Goal: Task Accomplishment & Management: Complete application form

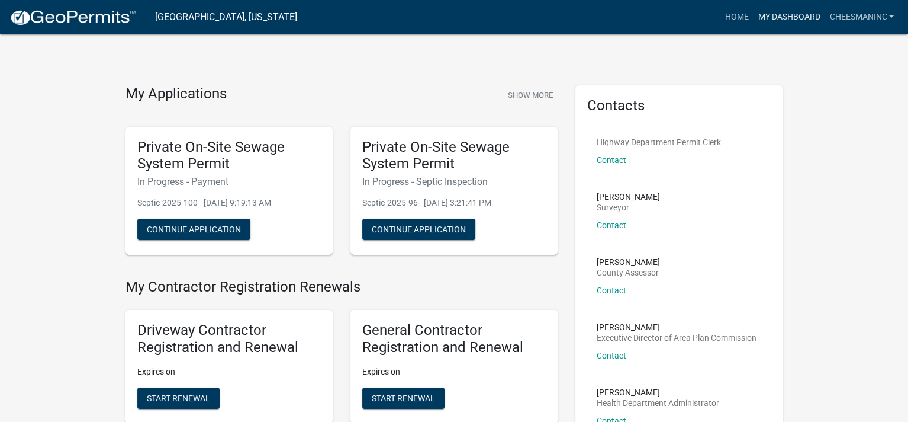
click at [788, 14] on link "My Dashboard" at bounding box center [789, 17] width 72 height 23
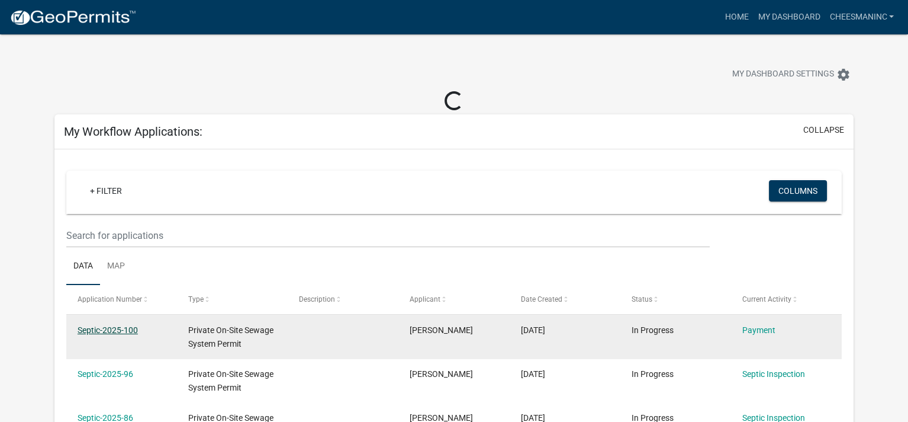
click at [117, 330] on link "Septic-2025-100" at bounding box center [108, 329] width 60 height 9
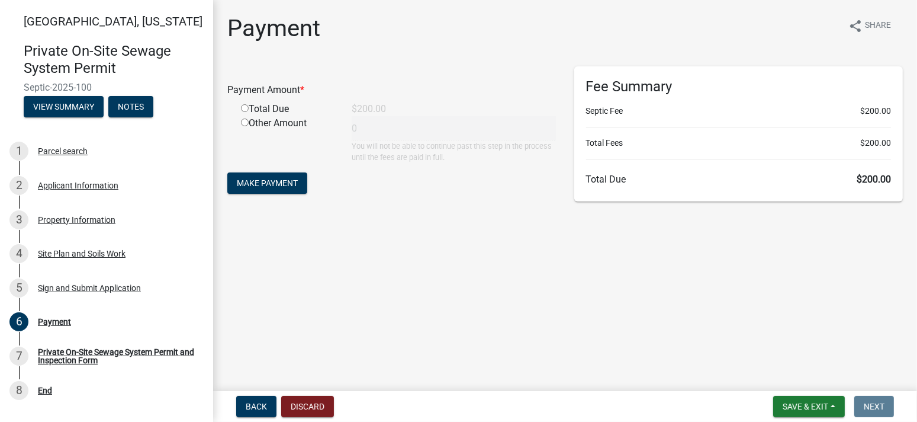
click at [246, 107] on input "radio" at bounding box center [245, 108] width 8 height 8
radio input "true"
type input "200"
click at [284, 187] on span "Make Payment" at bounding box center [267, 182] width 61 height 9
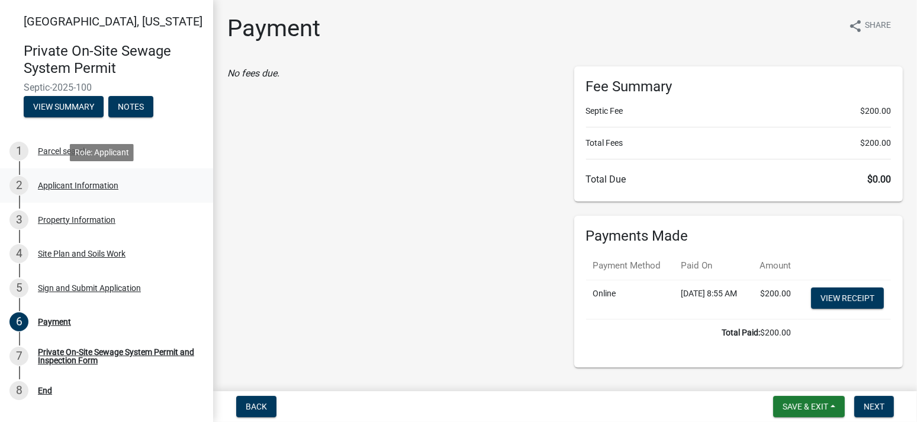
click at [57, 186] on div "Applicant Information" at bounding box center [78, 185] width 81 height 8
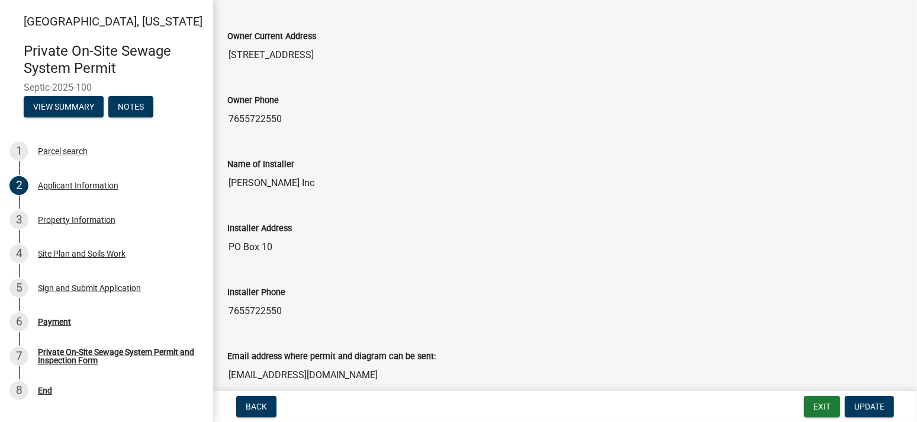
scroll to position [316, 0]
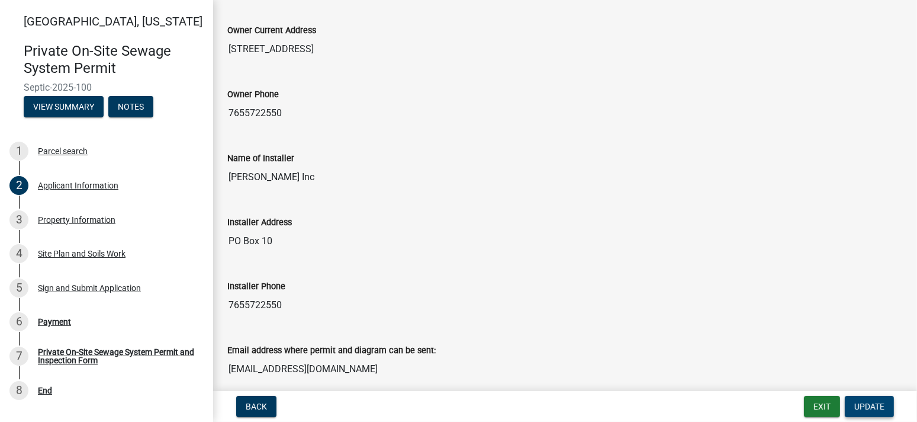
click at [865, 408] on span "Update" at bounding box center [869, 405] width 30 height 9
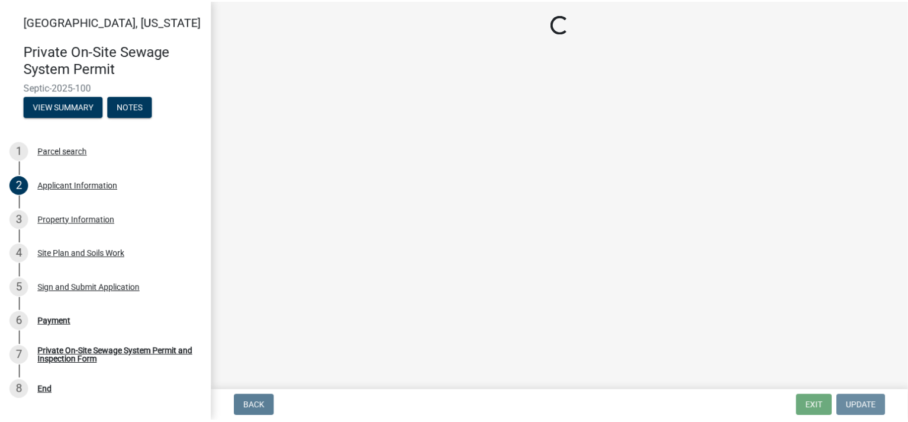
scroll to position [0, 0]
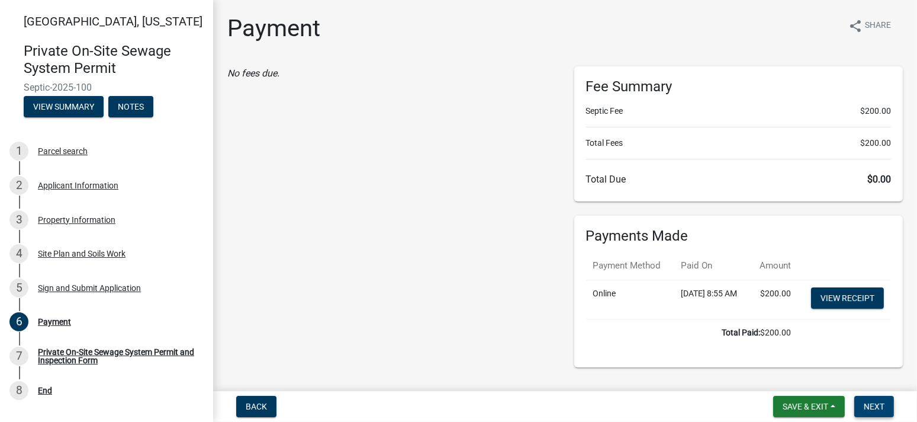
click at [883, 404] on span "Next" at bounding box center [874, 405] width 21 height 9
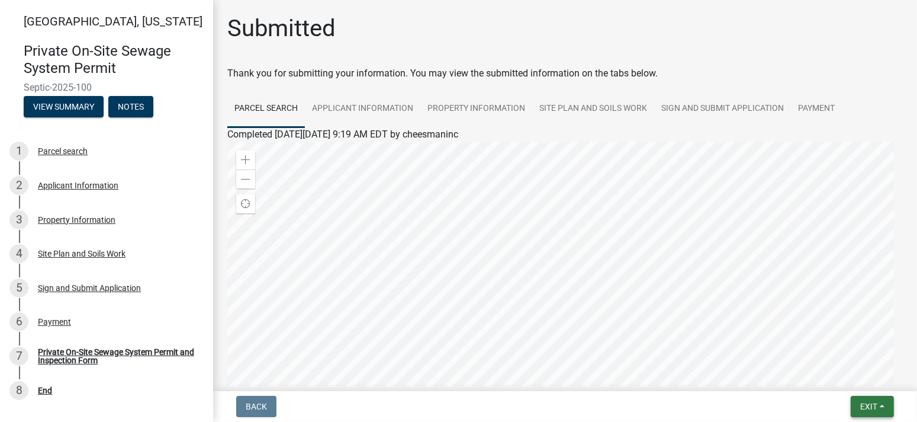
click at [875, 407] on span "Exit" at bounding box center [868, 405] width 17 height 9
click at [842, 375] on button "Save & Exit" at bounding box center [846, 375] width 95 height 28
